Goal: Task Accomplishment & Management: Manage account settings

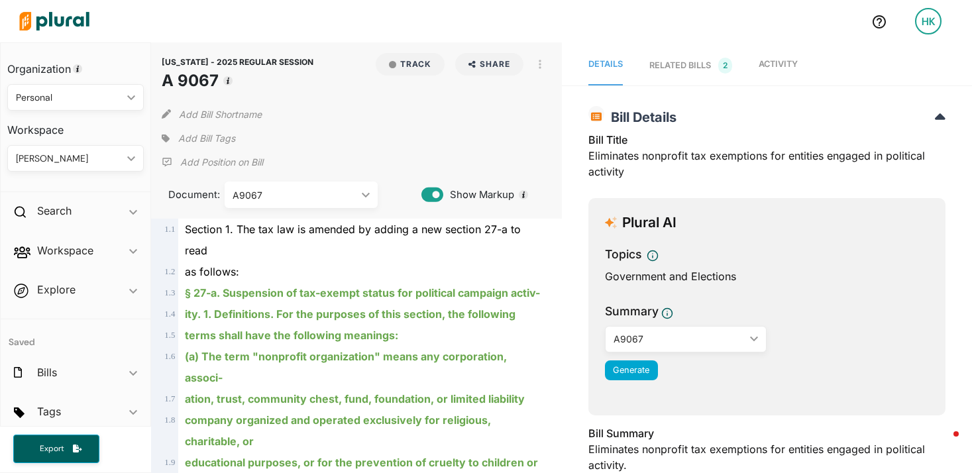
click at [175, 138] on div "Add Bill Tags" at bounding box center [198, 139] width 73 height 20
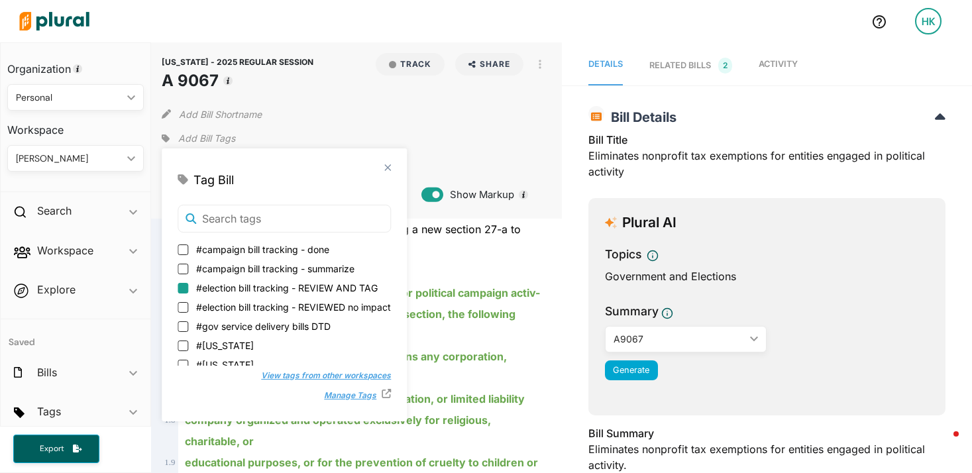
click at [182, 290] on input "#election bill tracking - REVIEW AND TAG" at bounding box center [183, 288] width 11 height 11
checkbox input "true"
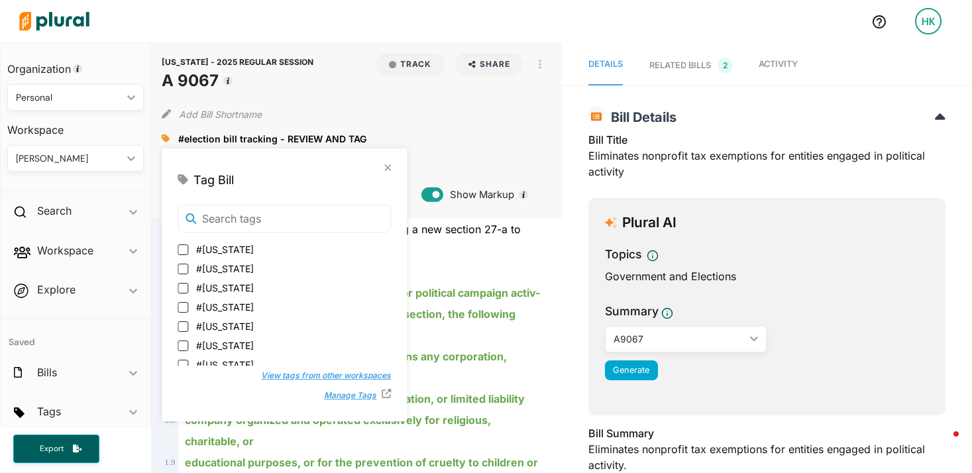
scroll to position [140, 0]
click at [183, 304] on input "#[US_STATE]" at bounding box center [183, 302] width 11 height 11
checkbox input "true"
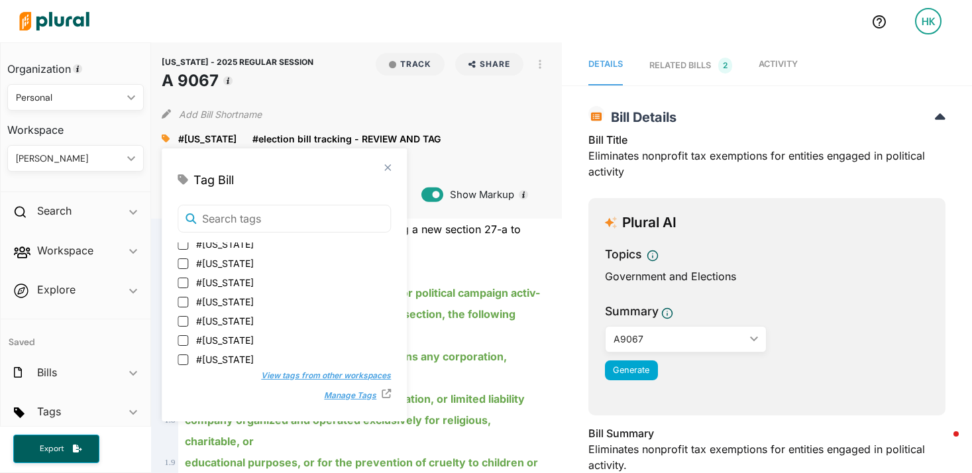
scroll to position [0, 0]
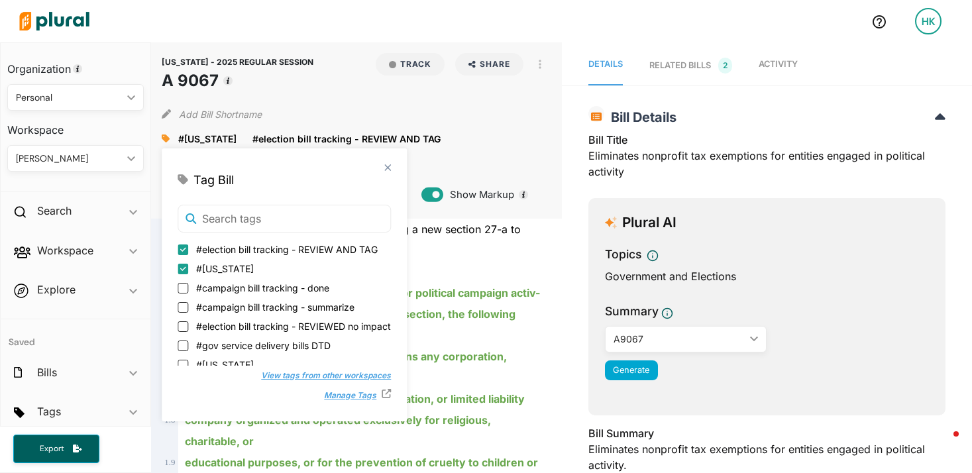
click at [505, 303] on div "§ 27-a. Suspension of tax-exempt status for political campaign activ-" at bounding box center [362, 292] width 368 height 21
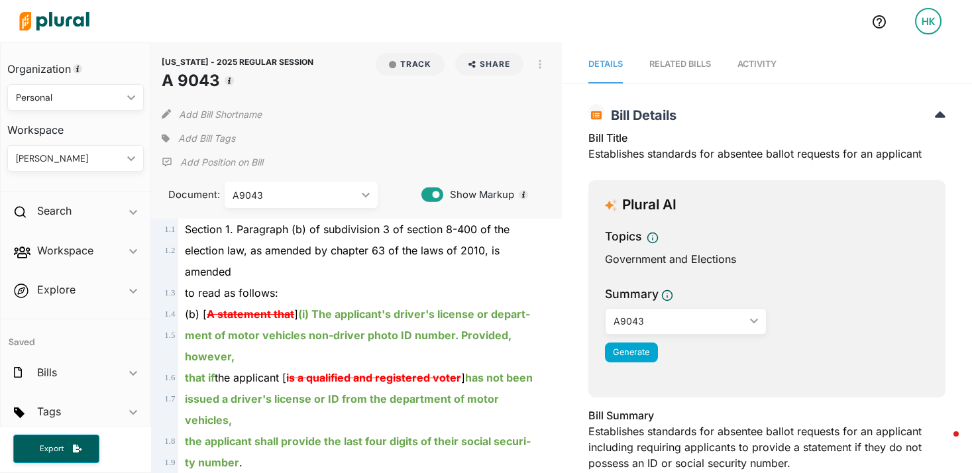
click at [164, 138] on icon at bounding box center [166, 138] width 8 height 8
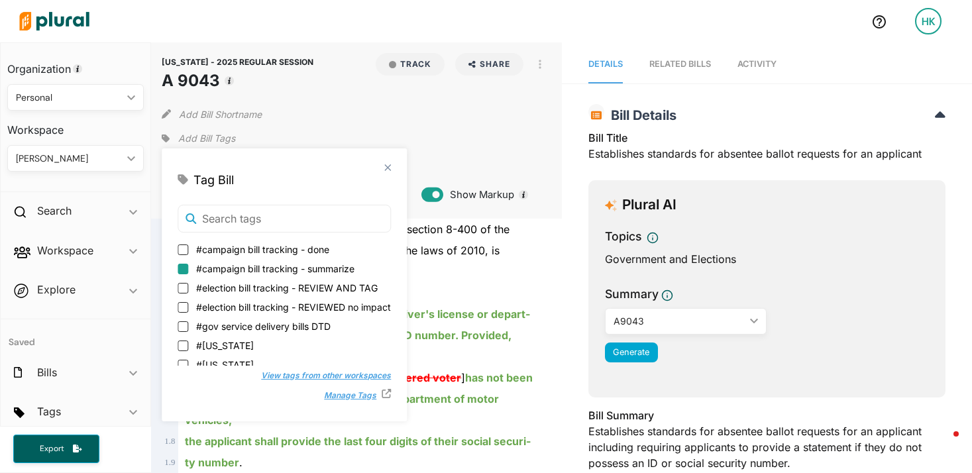
click at [183, 284] on input "#election bill tracking - REVIEW AND TAG" at bounding box center [183, 288] width 11 height 11
checkbox input "true"
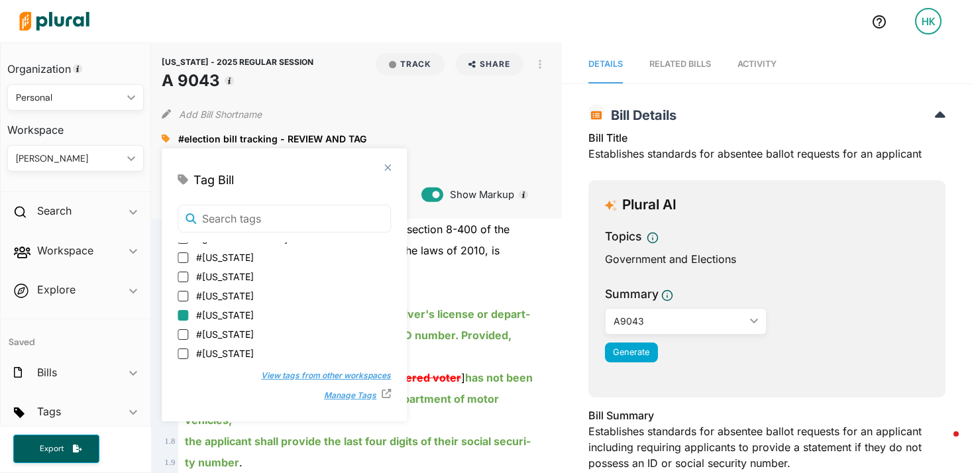
scroll to position [87, 0]
click at [189, 350] on label "#[US_STATE]" at bounding box center [284, 354] width 213 height 14
click at [188, 350] on input "#[US_STATE]" at bounding box center [183, 354] width 11 height 11
checkbox input "true"
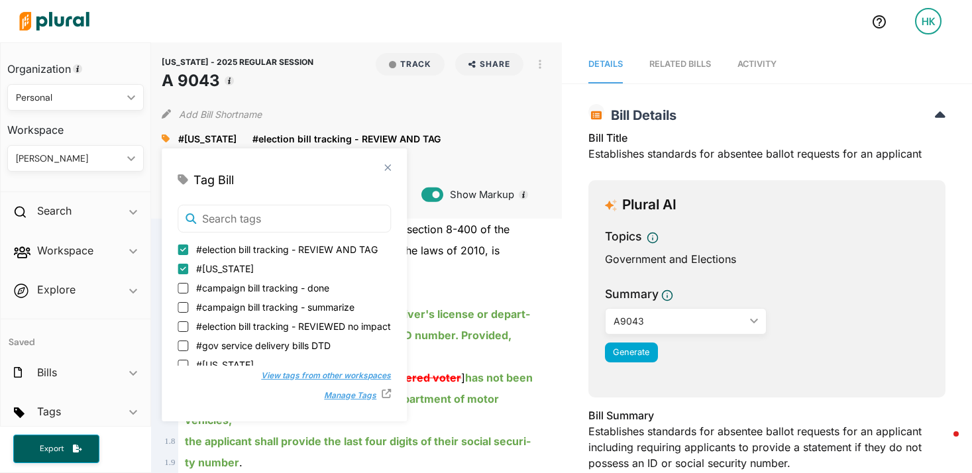
click at [488, 297] on div "to read as follows:" at bounding box center [362, 292] width 368 height 21
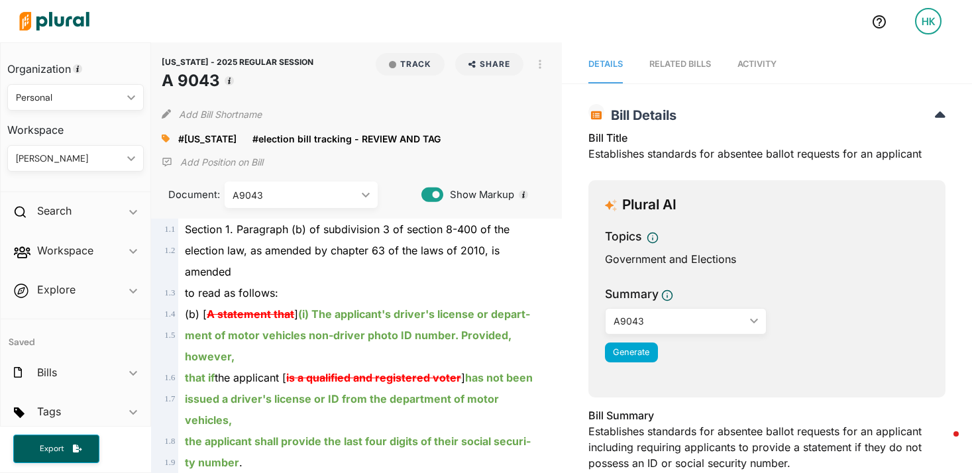
click at [267, 195] on div "A9043" at bounding box center [295, 195] width 124 height 14
click at [431, 346] on div "ment of motor vehicles non-driver photo ID number. Provided, however," at bounding box center [362, 346] width 368 height 42
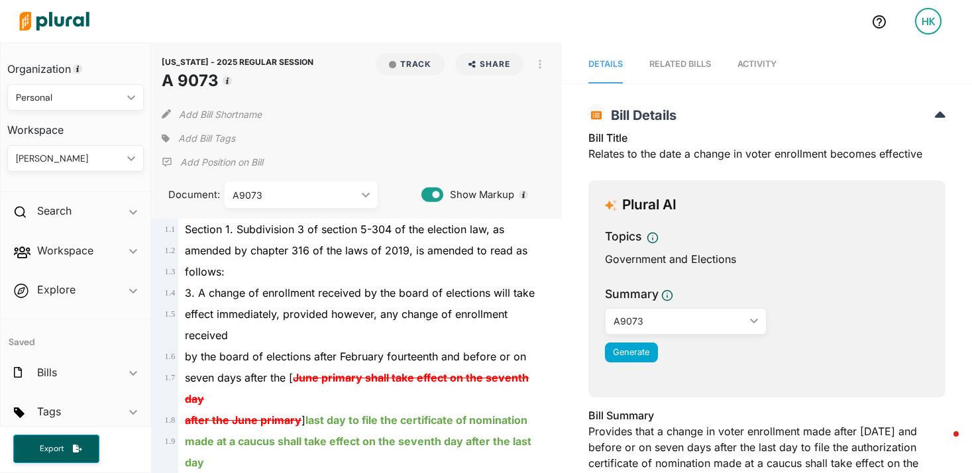
click at [166, 139] on icon at bounding box center [166, 138] width 8 height 8
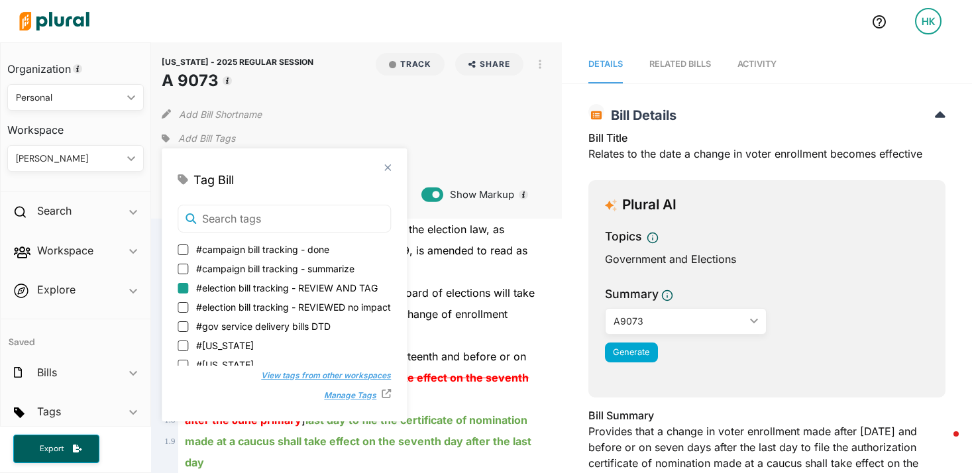
click at [184, 289] on input "#election bill tracking - REVIEW AND TAG" at bounding box center [183, 288] width 11 height 11
checkbox input "true"
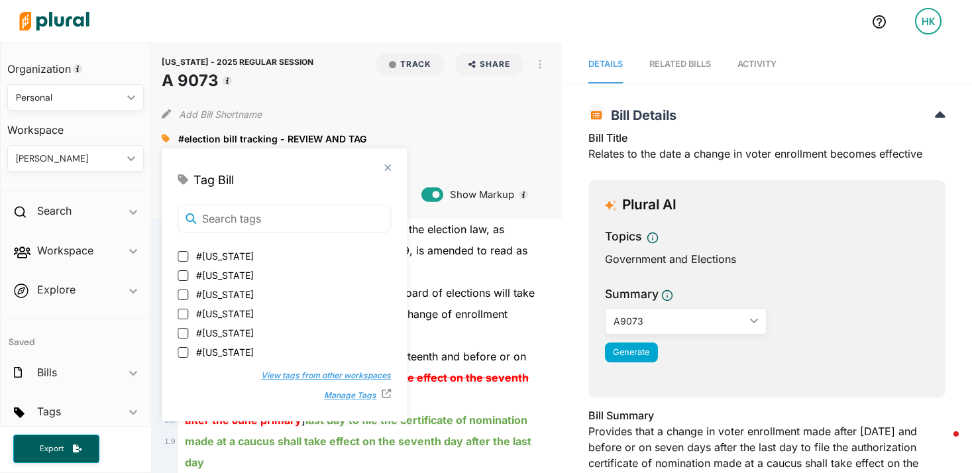
scroll to position [108, 0]
click at [182, 332] on input "#[US_STATE]" at bounding box center [183, 334] width 11 height 11
checkbox input "true"
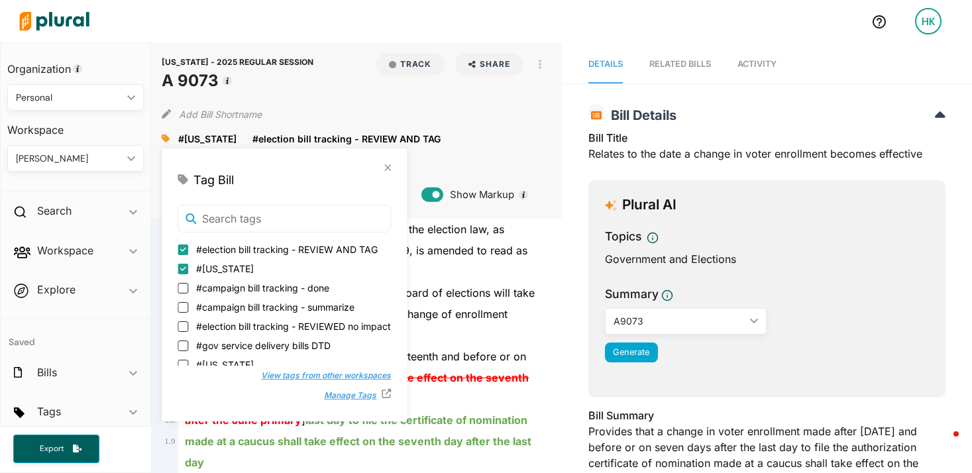
click at [478, 320] on div "effect immediately, provided however, any change of enrollment received" at bounding box center [362, 324] width 368 height 42
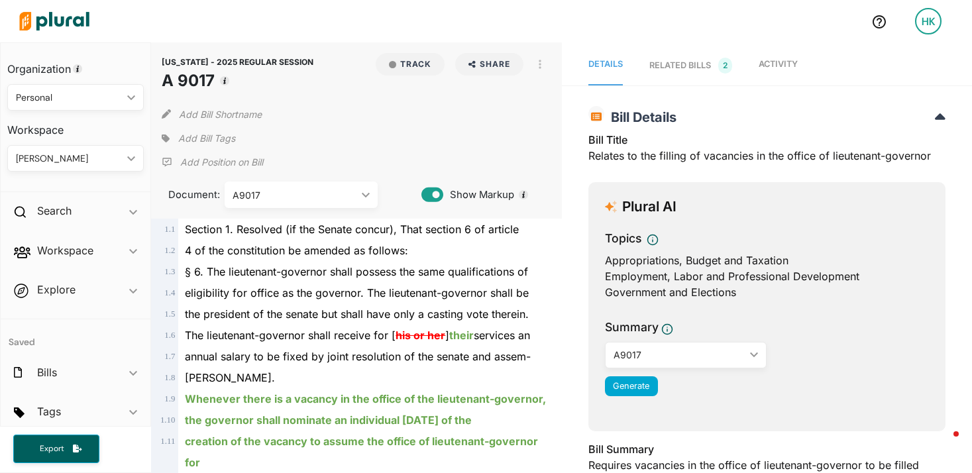
click at [180, 137] on span "Add Bill Tags" at bounding box center [206, 138] width 57 height 13
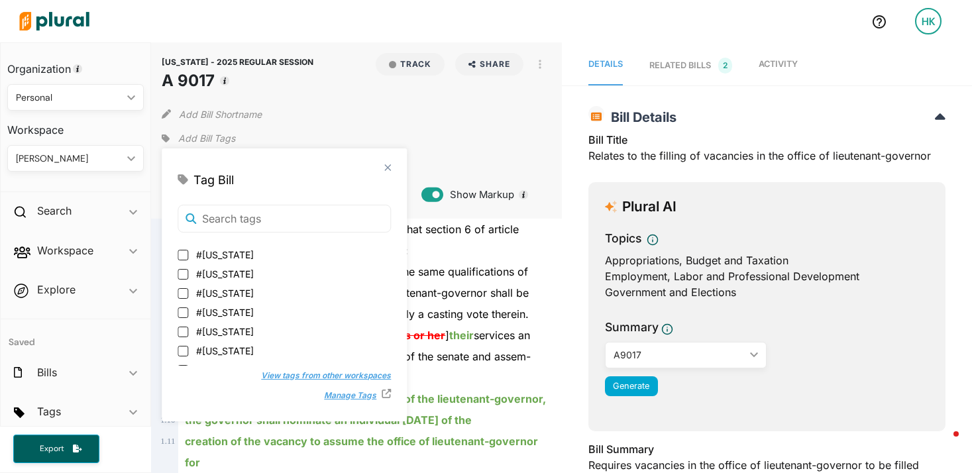
scroll to position [112, 0]
click at [180, 330] on input "#[US_STATE]" at bounding box center [183, 330] width 11 height 11
checkbox input "true"
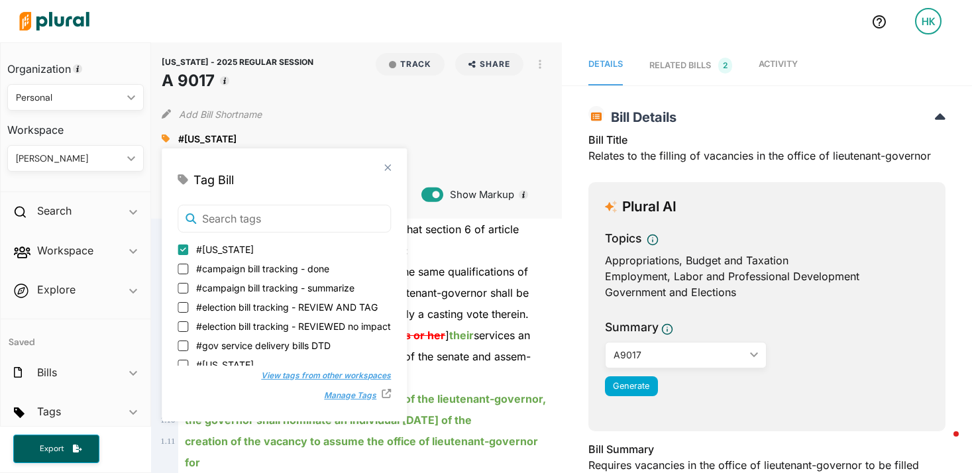
scroll to position [3, 0]
click at [187, 301] on input "#election bill tracking - REVIEW AND TAG" at bounding box center [183, 304] width 11 height 11
checkbox input "true"
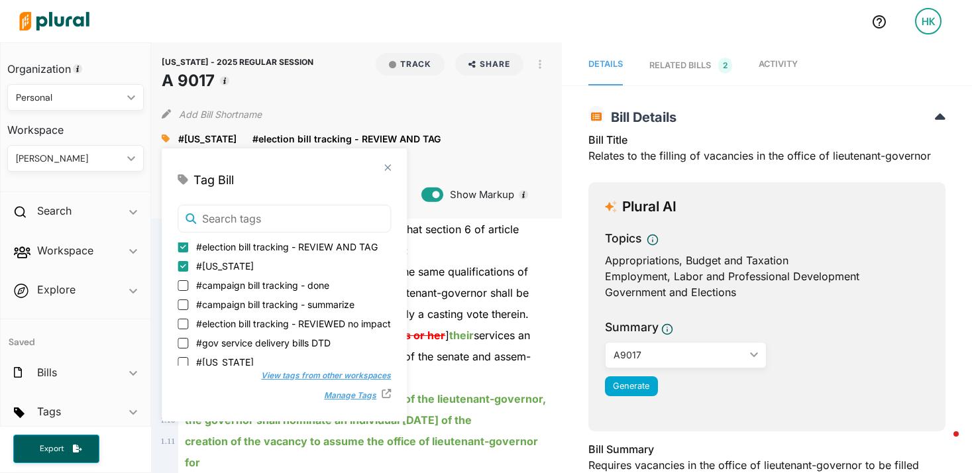
scroll to position [0, 0]
click at [487, 293] on span "eligibility for office as the governor. The lieutenant-governor shall be" at bounding box center [357, 292] width 344 height 13
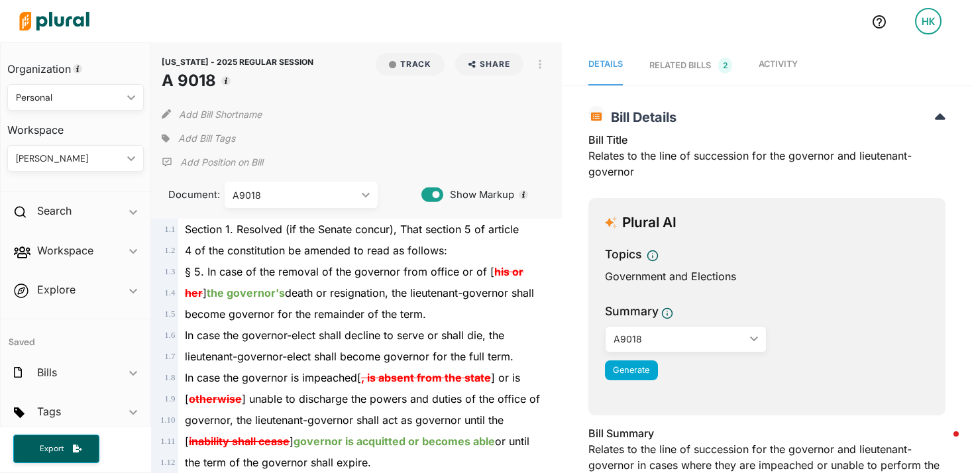
click at [160, 134] on div "[US_STATE] - 2025 REGULAR SESSION A 9018 Track Share Email LinkedIn X Facebook …" at bounding box center [356, 130] width 410 height 176
click at [164, 138] on icon at bounding box center [166, 138] width 8 height 8
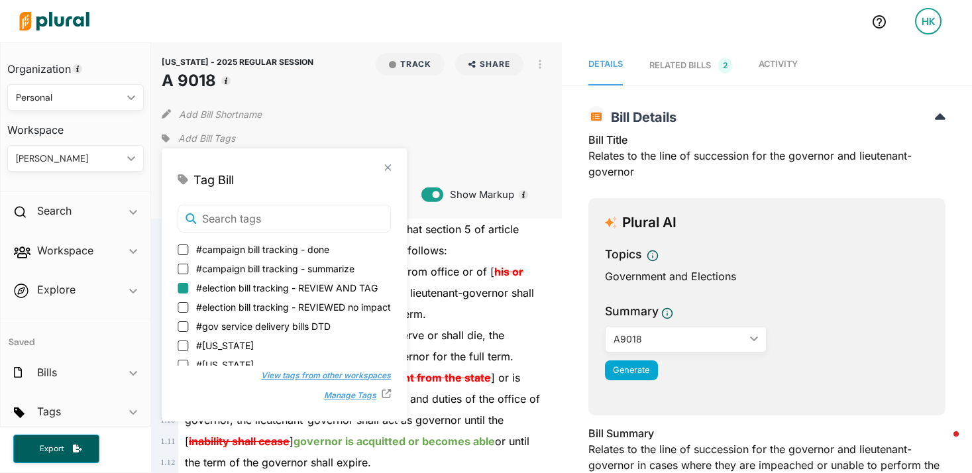
click at [183, 284] on input "#election bill tracking - REVIEW AND TAG" at bounding box center [183, 288] width 11 height 11
checkbox input "true"
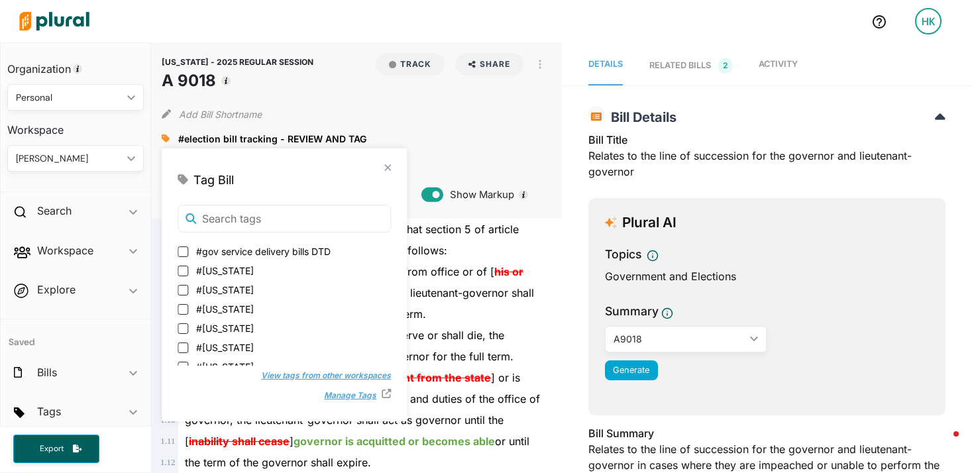
scroll to position [90, 0]
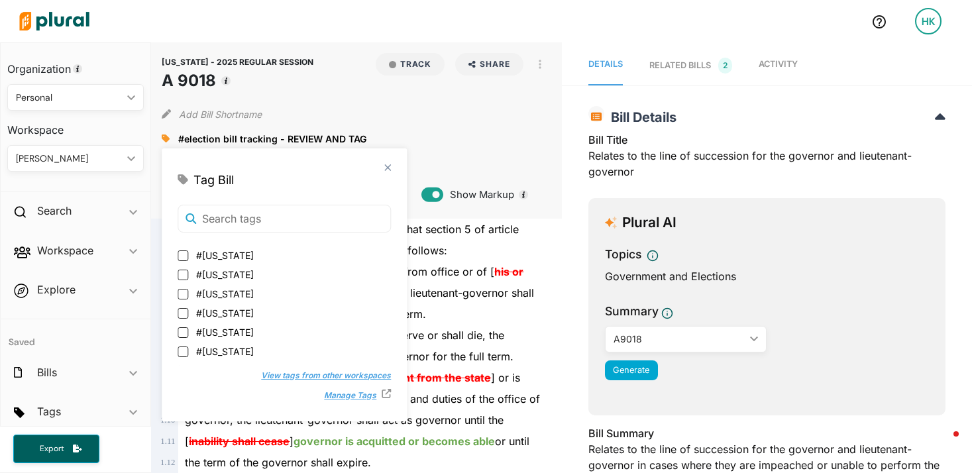
click at [180, 350] on input "#[US_STATE]" at bounding box center [183, 351] width 11 height 11
checkbox input "true"
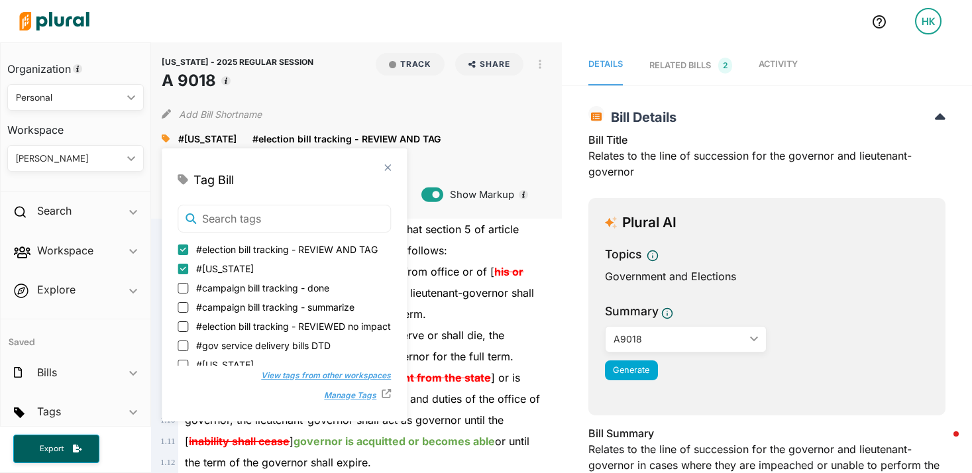
click at [470, 297] on span "her ] the governor's death or resignation, the lieutenant-governor shall" at bounding box center [359, 292] width 349 height 13
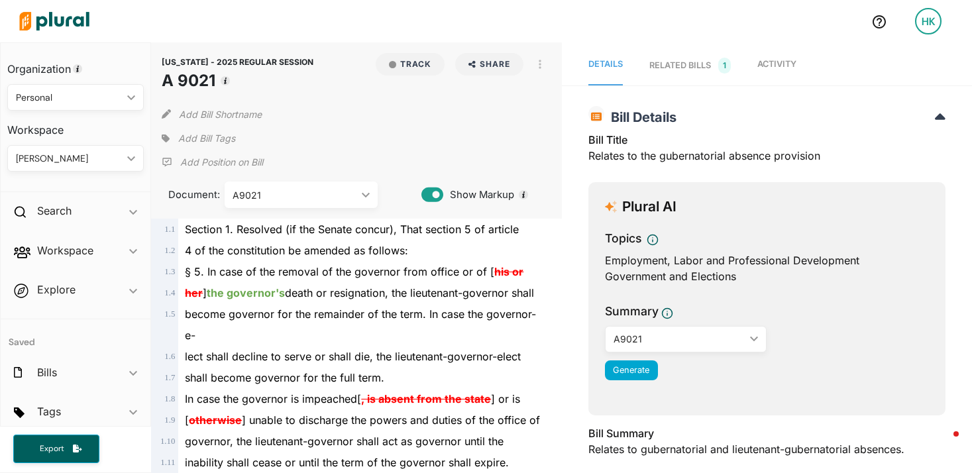
click at [169, 138] on icon at bounding box center [166, 138] width 8 height 8
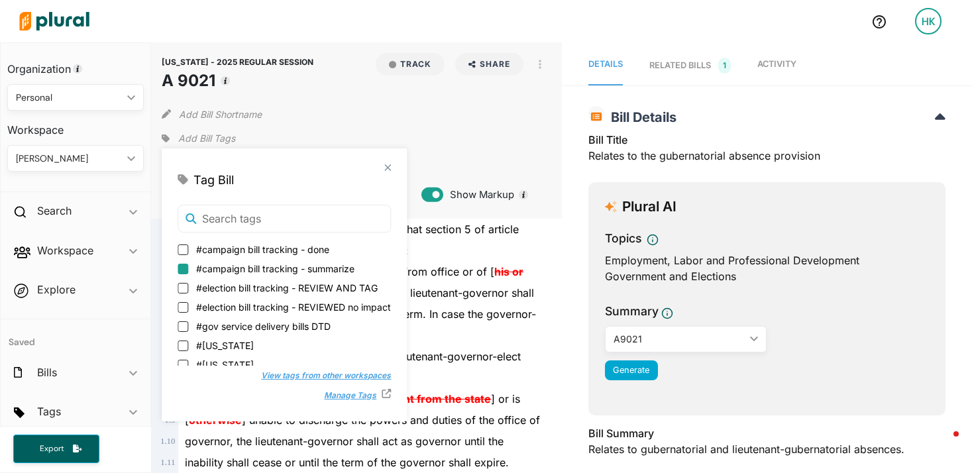
click at [183, 290] on input "#election bill tracking - REVIEW AND TAG" at bounding box center [183, 288] width 11 height 11
checkbox input "true"
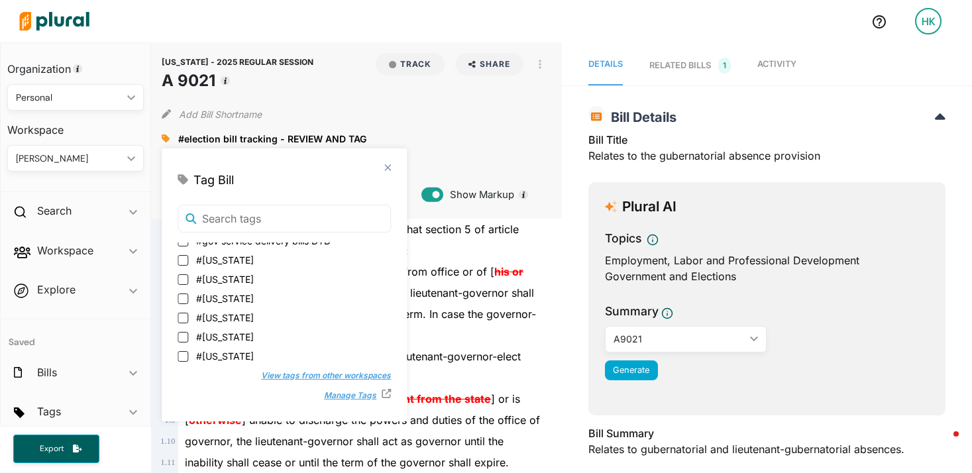
scroll to position [116, 0]
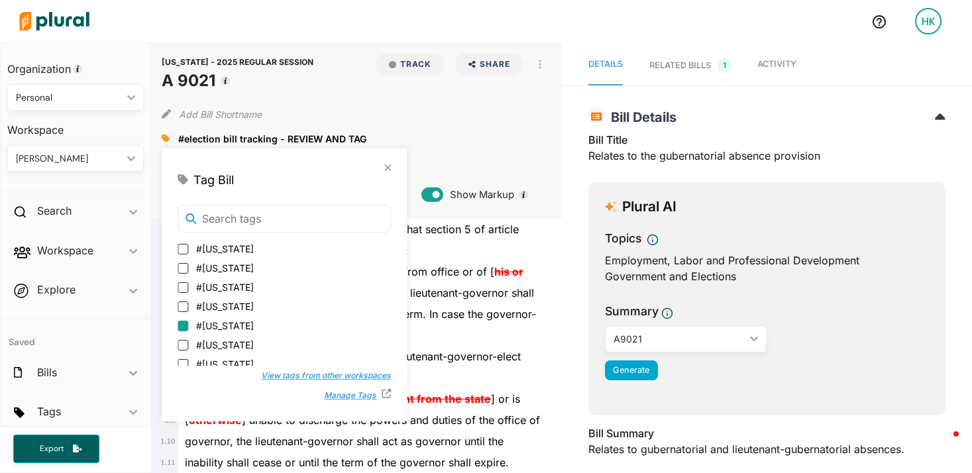
click at [180, 325] on input "#New York" at bounding box center [183, 326] width 11 height 11
checkbox input "true"
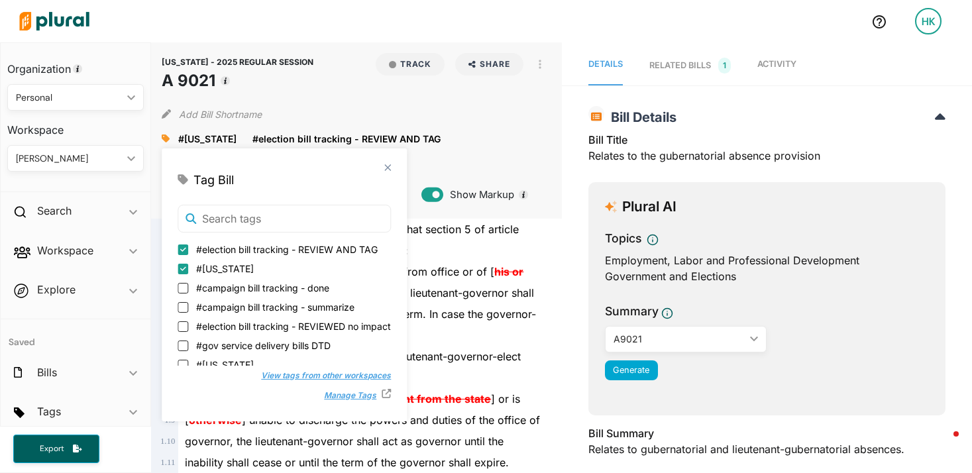
click at [460, 289] on span "her ] the governor's death or resignation, the lieutenant-governor shall" at bounding box center [359, 292] width 349 height 13
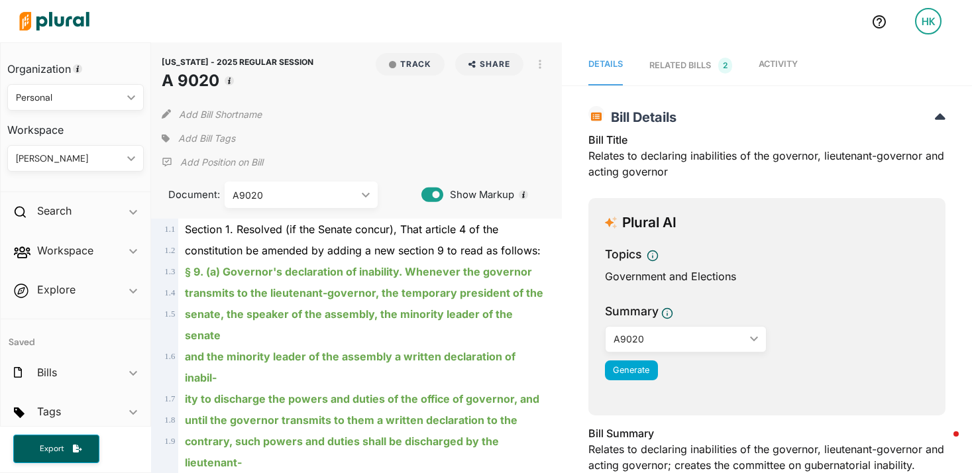
click at [172, 142] on div "Add Bill Tags" at bounding box center [198, 139] width 73 height 20
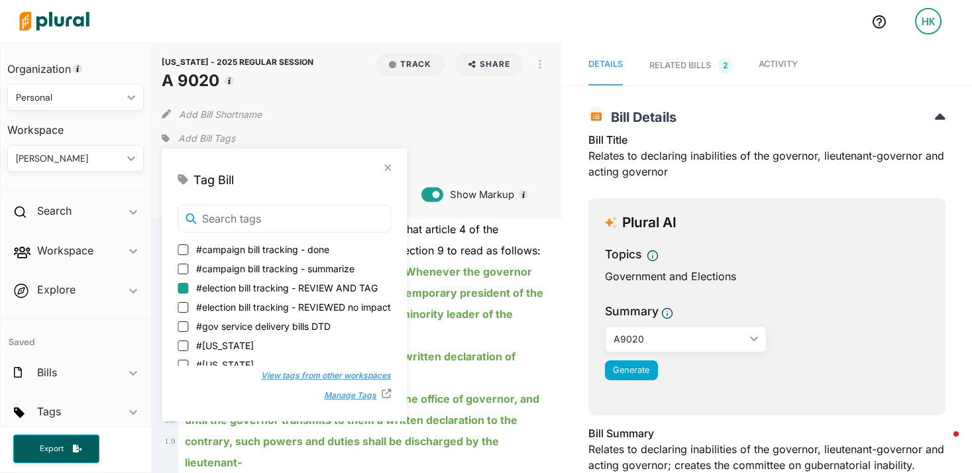
click at [178, 286] on input "#election bill tracking - REVIEW AND TAG" at bounding box center [183, 288] width 11 height 11
checkbox input "true"
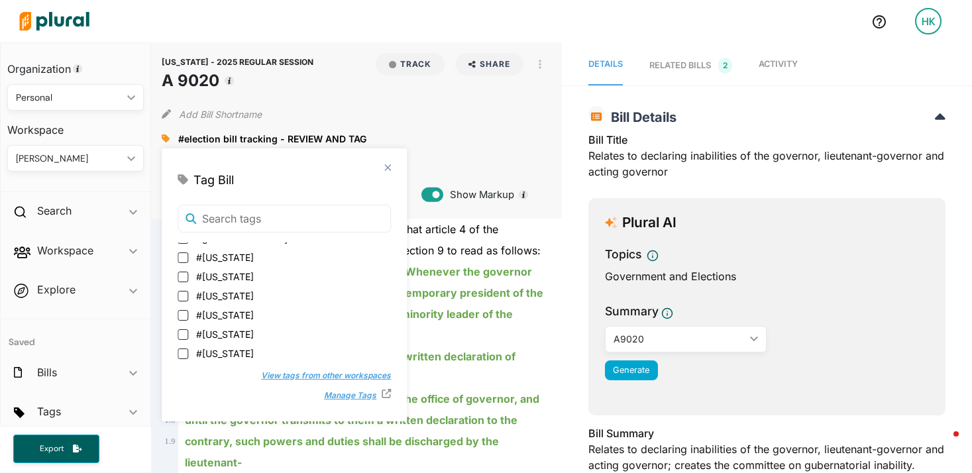
scroll to position [89, 0]
click at [181, 349] on input "#[US_STATE]" at bounding box center [183, 352] width 11 height 11
checkbox input "true"
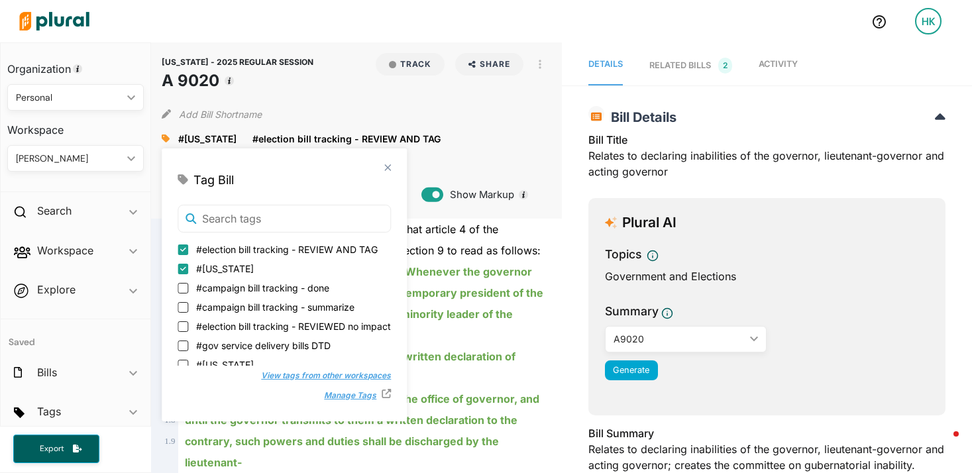
click at [515, 262] on div "§ 9. (a) Governor's declaration of inability. Whenever the governor" at bounding box center [362, 271] width 368 height 21
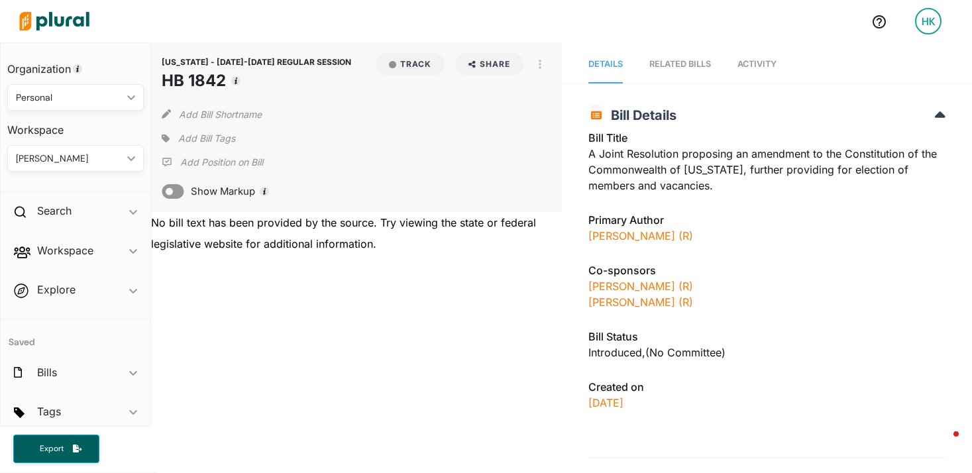
click at [164, 138] on icon at bounding box center [166, 138] width 8 height 8
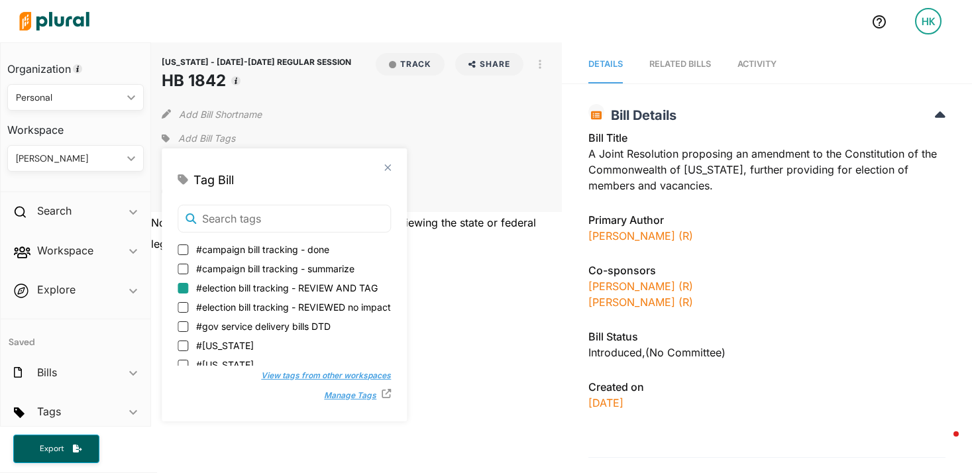
click at [183, 289] on input "#election bill tracking - REVIEW AND TAG" at bounding box center [183, 288] width 11 height 11
checkbox input "true"
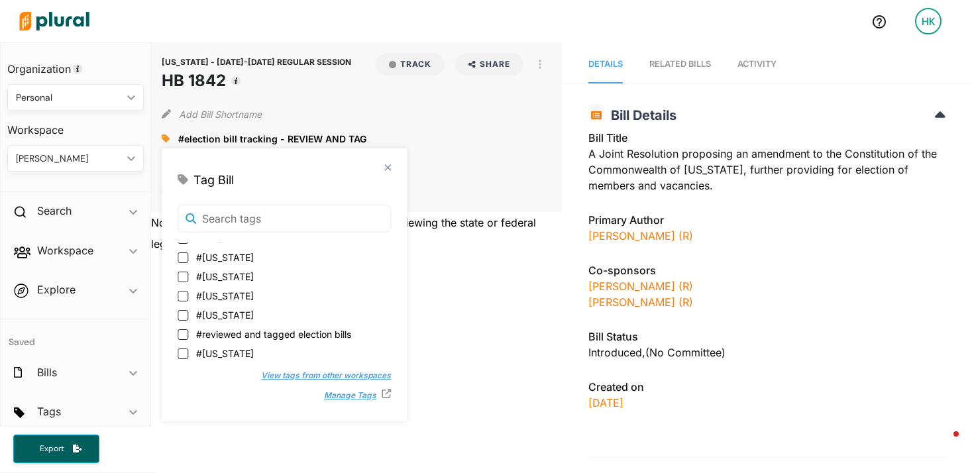
scroll to position [209, 0]
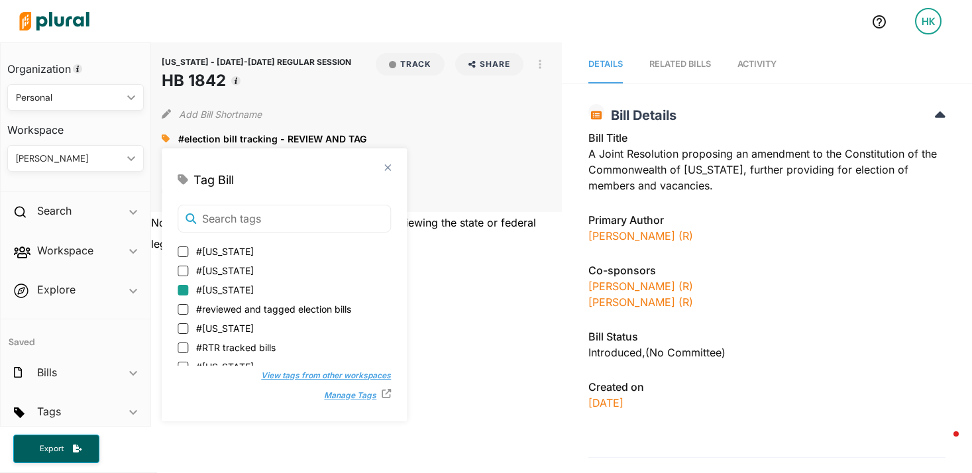
click at [179, 291] on input "#[US_STATE]" at bounding box center [183, 290] width 11 height 11
checkbox input "true"
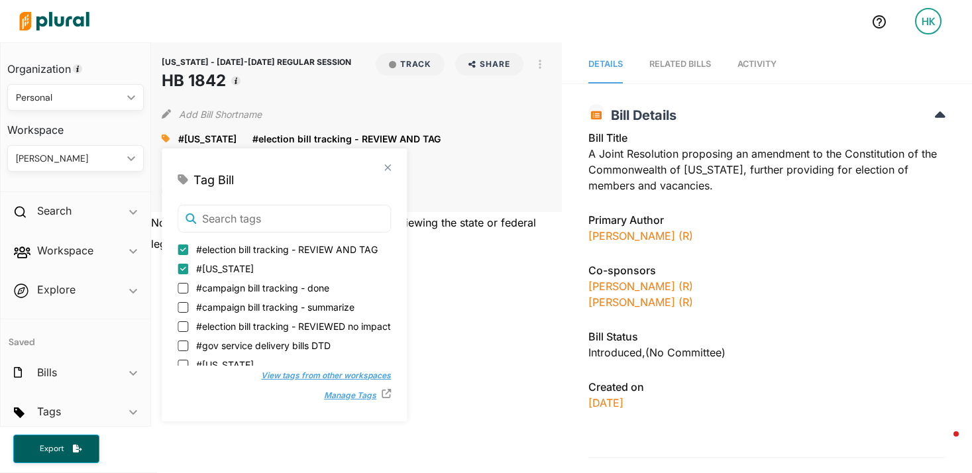
click at [512, 282] on div "[US_STATE] - [DATE]-[DATE] REGULAR SESSION HB 1842 Track Share Email LinkedIn X…" at bounding box center [356, 255] width 410 height 426
